Goal: Navigation & Orientation: Go to known website

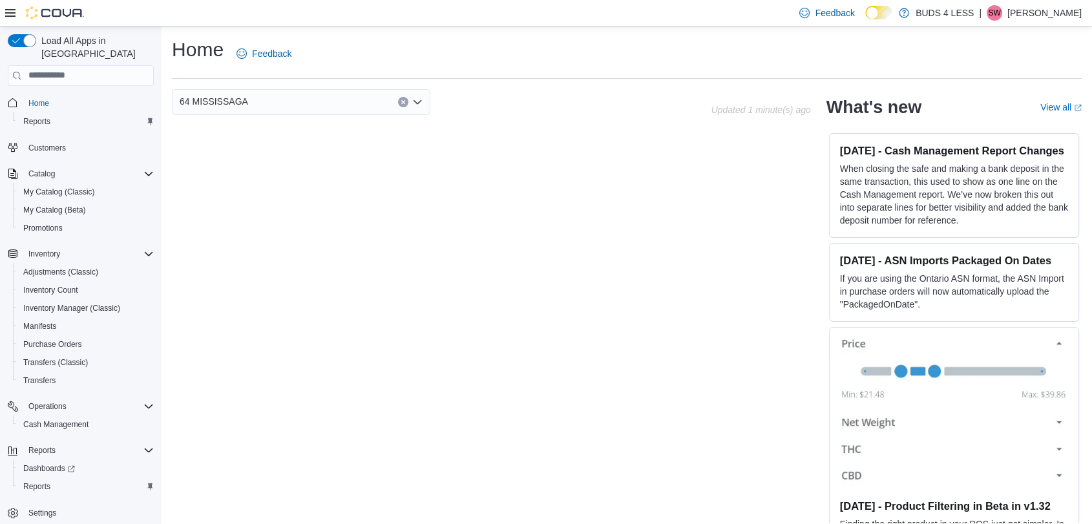
click at [1044, 14] on p "Silas Witort" at bounding box center [1044, 13] width 74 height 16
click at [997, 121] on span "Sign Out" at bounding box center [998, 124] width 35 height 13
